Goal: Task Accomplishment & Management: Use online tool/utility

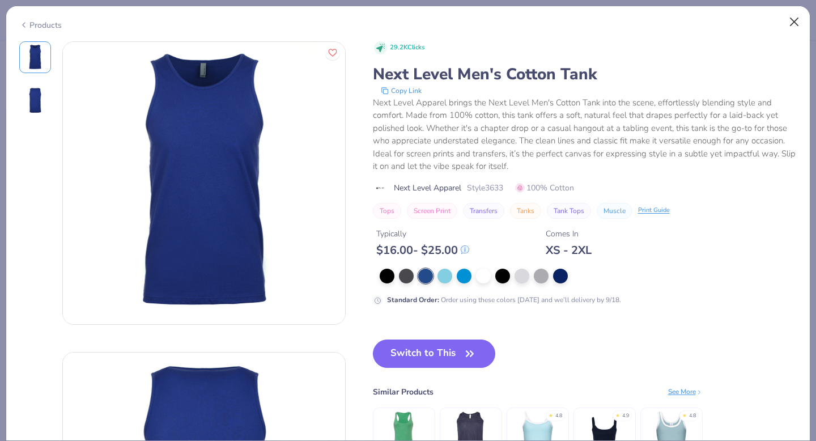
click at [794, 23] on button "Close" at bounding box center [794, 22] width 22 height 22
type textarea "x"
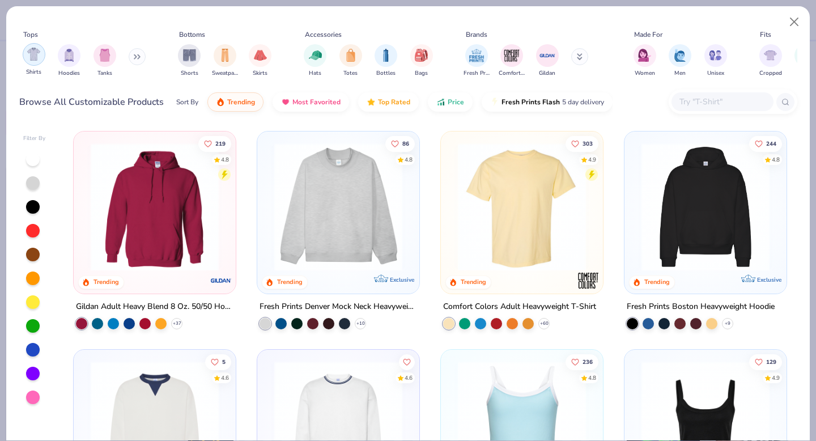
click at [31, 55] on img "filter for Shirts" at bounding box center [33, 54] width 13 height 13
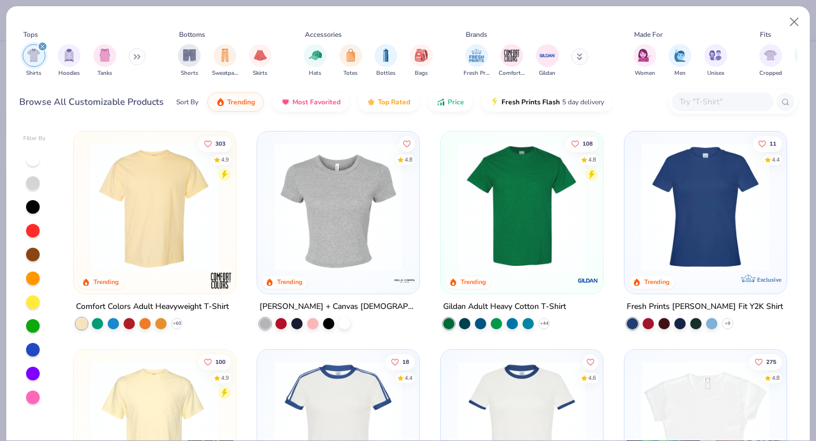
click at [33, 54] on img "filter for Shirts" at bounding box center [33, 55] width 13 height 13
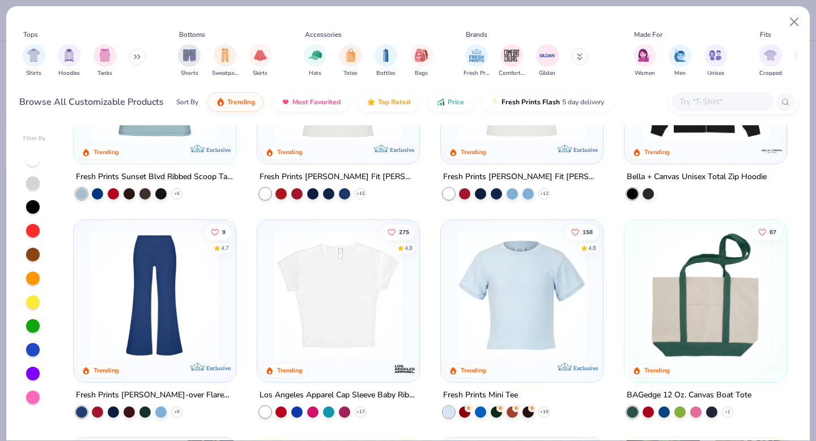
scroll to position [1253, 0]
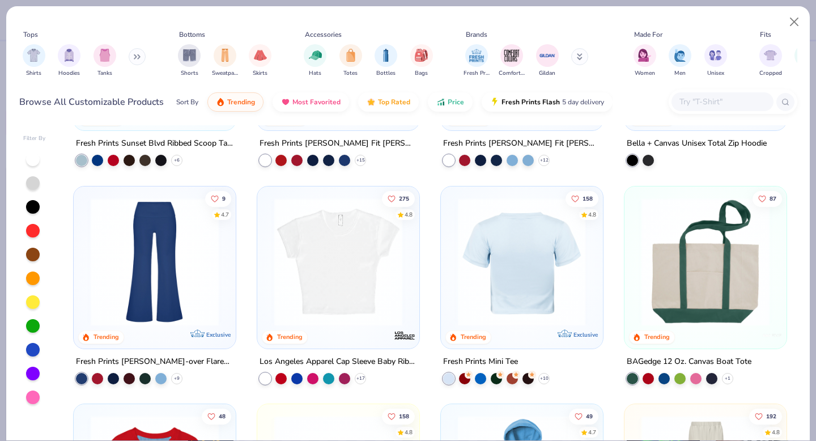
click at [495, 295] on div at bounding box center [521, 261] width 417 height 128
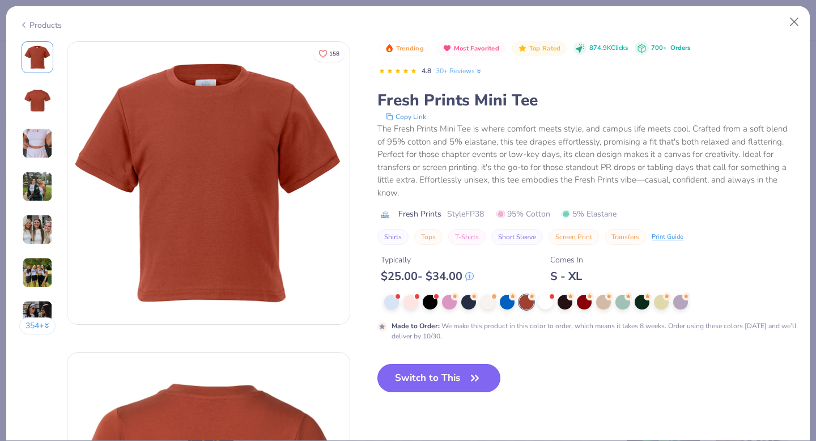
click at [464, 383] on button "Switch to This" at bounding box center [438, 378] width 123 height 28
click at [467, 378] on icon "button" at bounding box center [475, 378] width 16 height 16
type textarea "x"
type input "50"
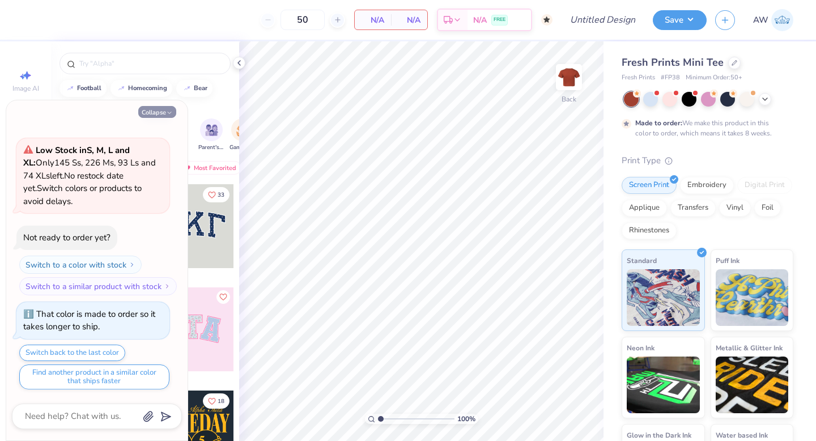
click at [156, 117] on button "Collapse" at bounding box center [157, 112] width 38 height 12
type textarea "x"
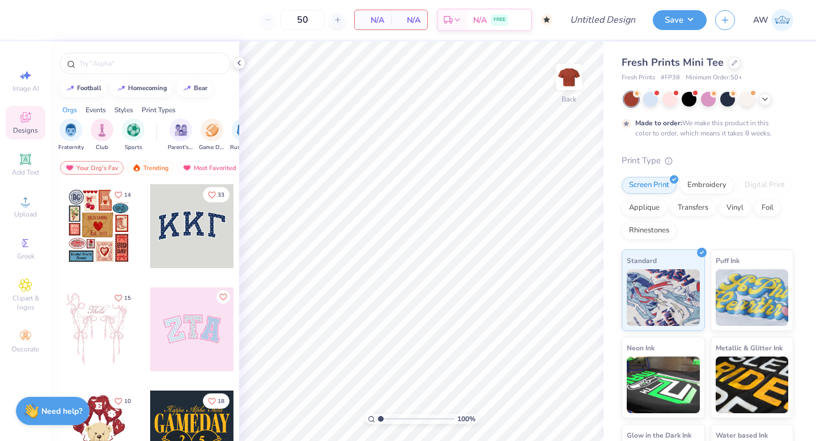
scroll to position [0, 34]
click at [33, 160] on div "Add Text" at bounding box center [26, 164] width 40 height 33
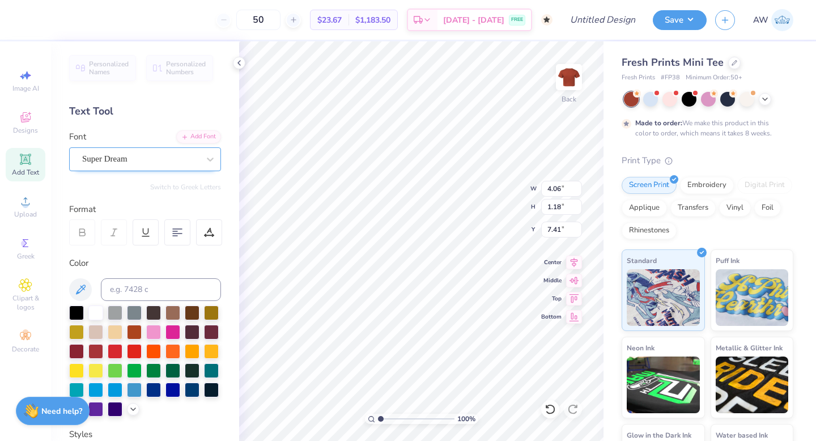
click at [152, 160] on div "Super Dream" at bounding box center [140, 159] width 119 height 18
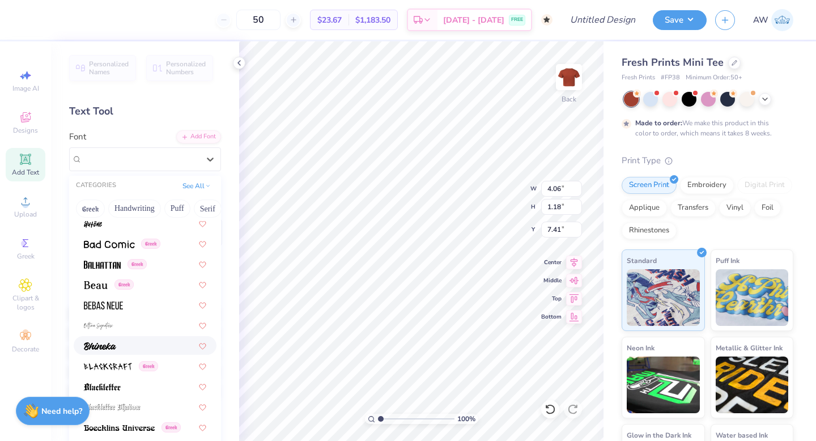
scroll to position [540, 0]
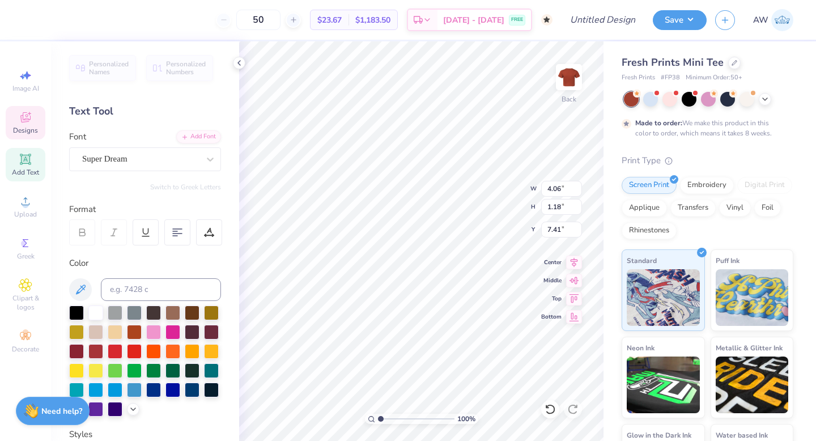
click at [24, 120] on icon at bounding box center [25, 118] width 9 height 7
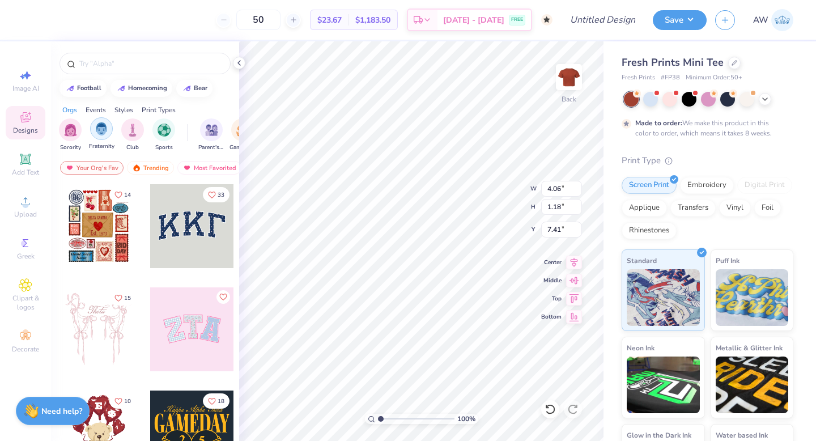
click at [99, 129] on img "filter for Fraternity" at bounding box center [101, 128] width 12 height 13
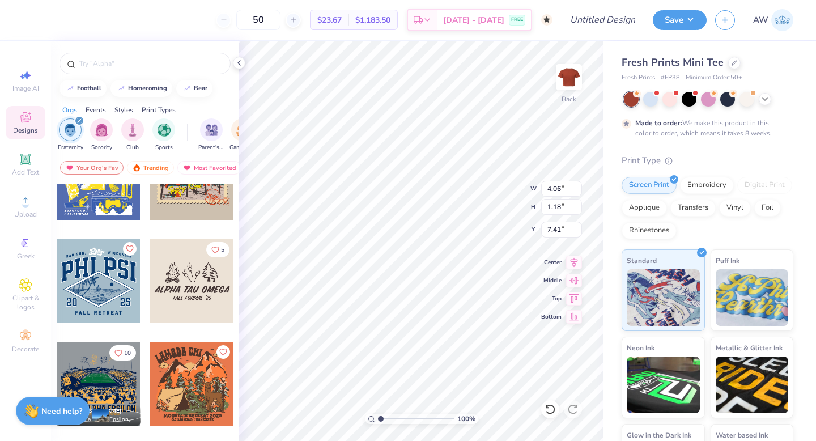
scroll to position [374, 0]
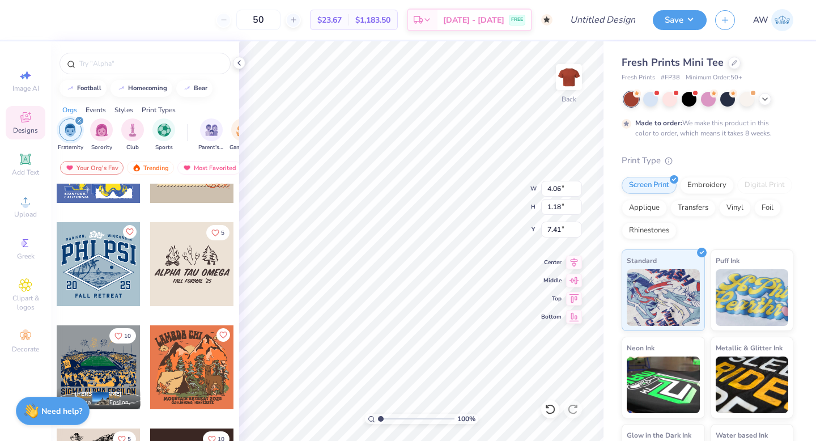
click at [106, 288] on div at bounding box center [99, 264] width 84 height 84
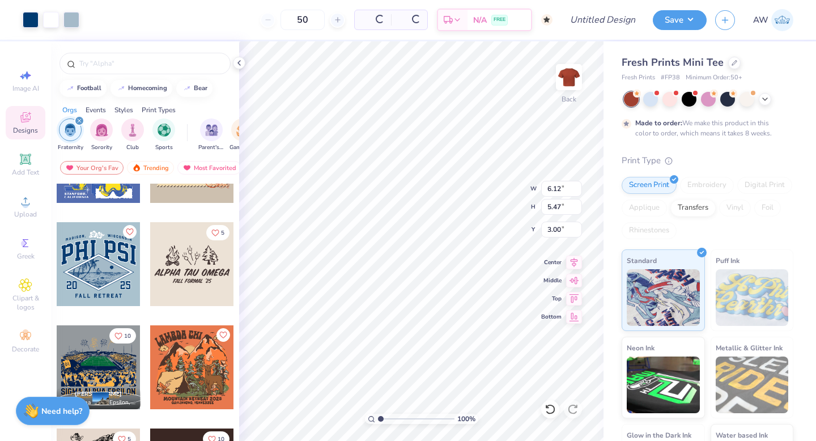
type input "6.12"
type input "5.47"
type input "3.00"
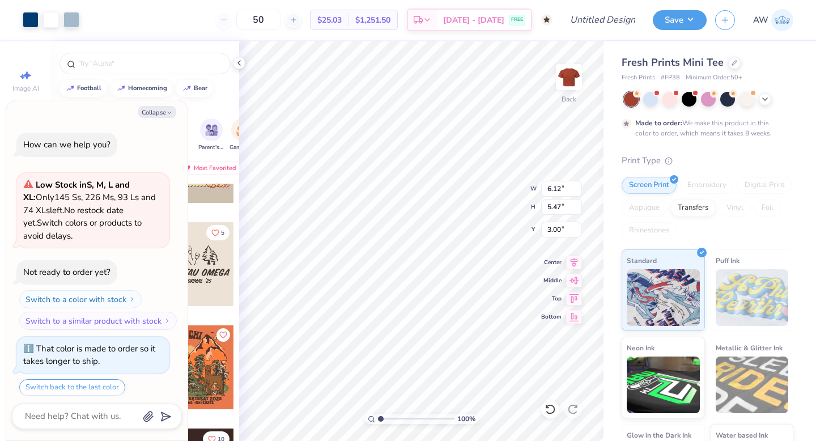
type textarea "x"
